Goal: Check status: Check status

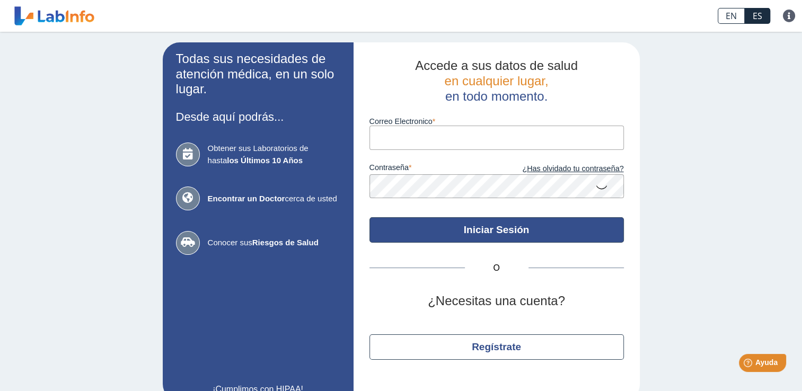
type input "[EMAIL_ADDRESS][DOMAIN_NAME]"
click at [504, 230] on button "Iniciar Sesión" at bounding box center [496, 229] width 254 height 25
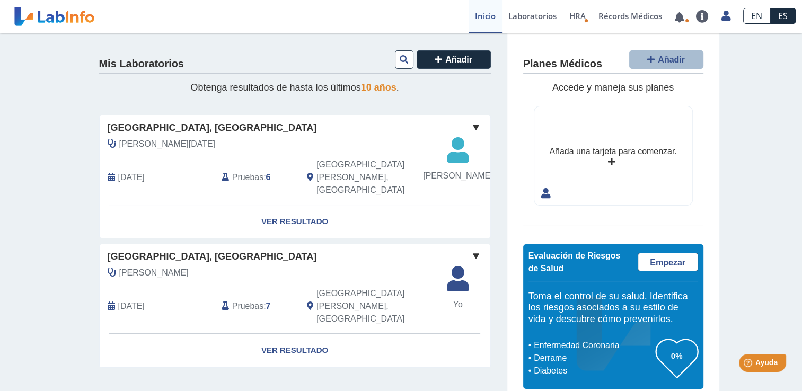
click at [244, 184] on span "Pruebas" at bounding box center [247, 177] width 31 height 13
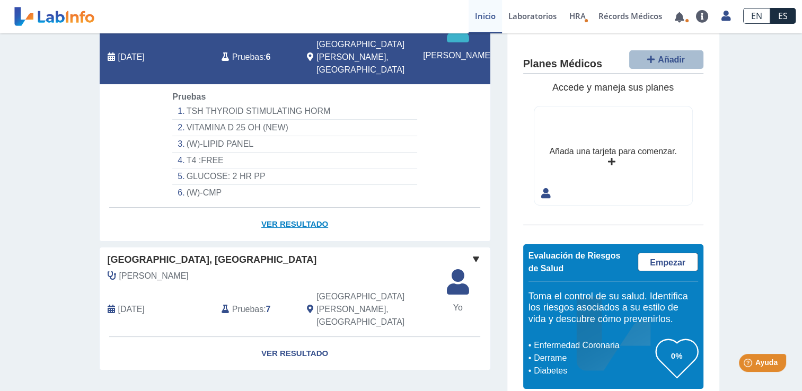
scroll to position [129, 0]
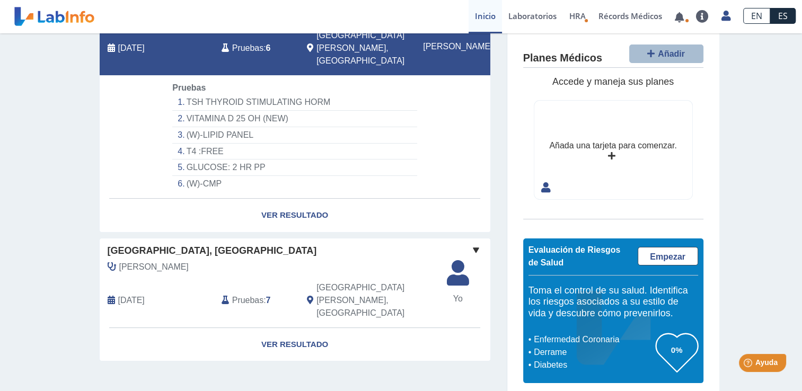
click at [251, 306] on span "Pruebas" at bounding box center [247, 300] width 31 height 13
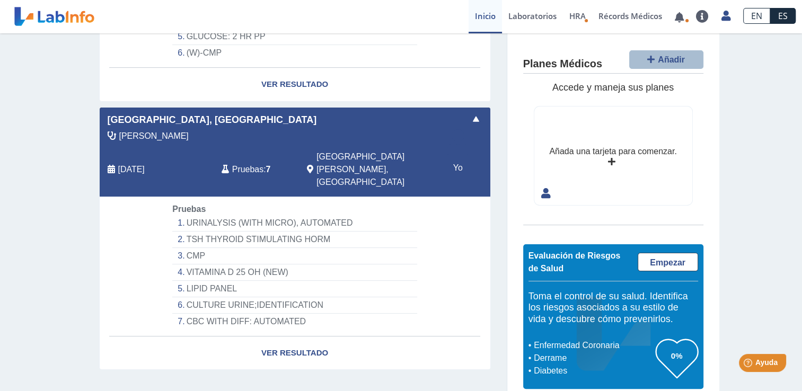
scroll to position [269, 0]
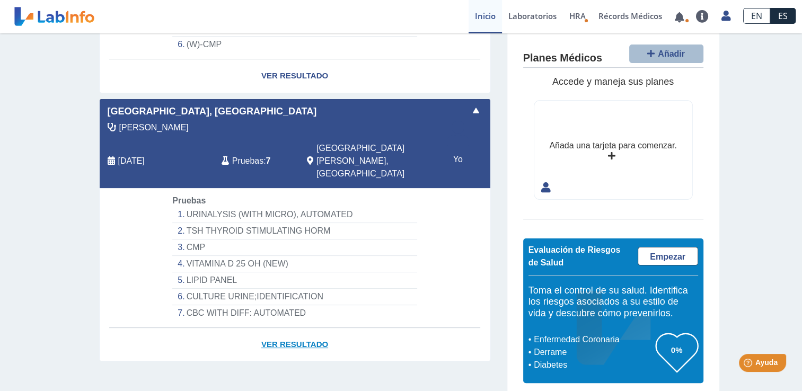
click at [278, 336] on link "Ver Resultado" at bounding box center [295, 344] width 391 height 33
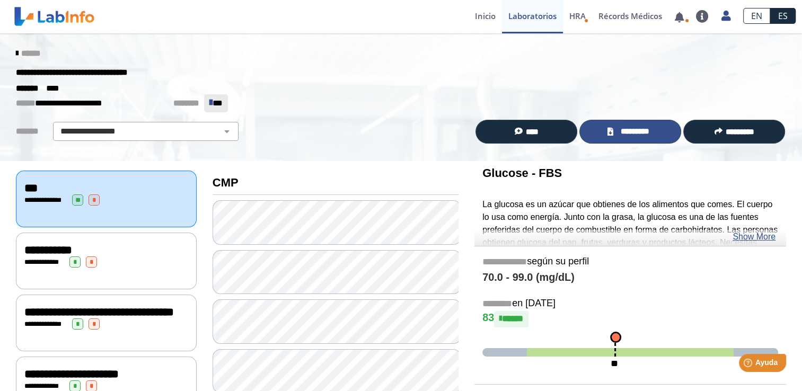
click at [635, 132] on span "*********" at bounding box center [634, 132] width 37 height 12
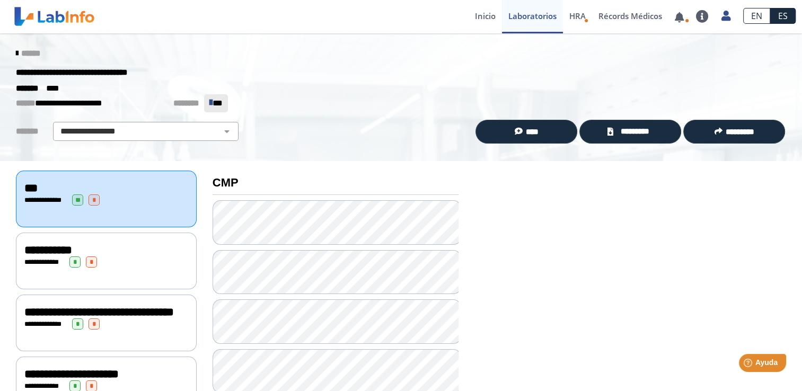
click at [16, 49] on icon at bounding box center [17, 53] width 2 height 8
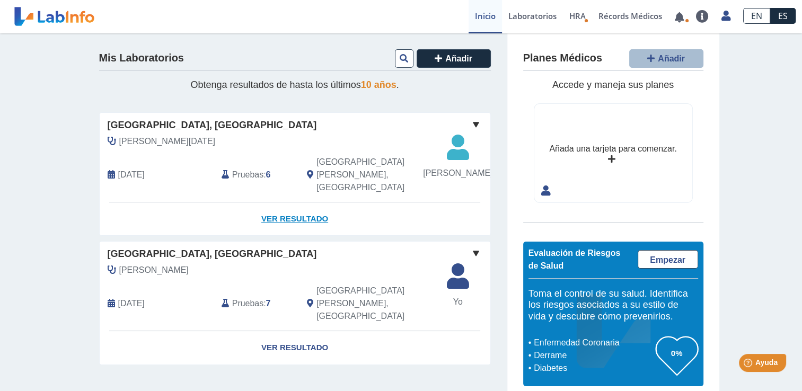
click at [280, 234] on link "Ver Resultado" at bounding box center [295, 218] width 391 height 33
